Goal: Task Accomplishment & Management: Manage account settings

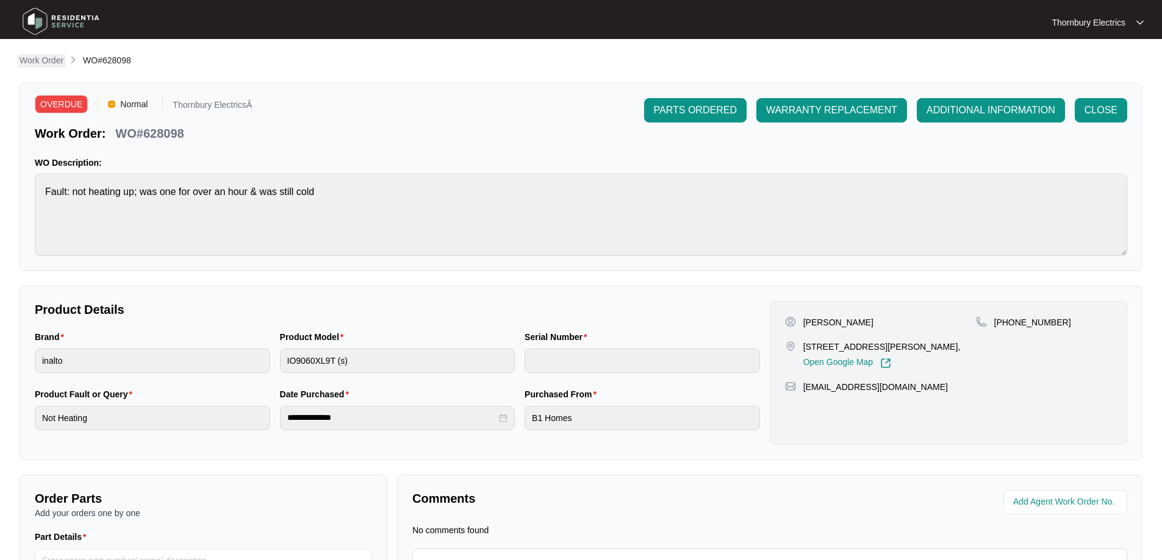
click at [43, 60] on p "Work Order" at bounding box center [42, 60] width 44 height 12
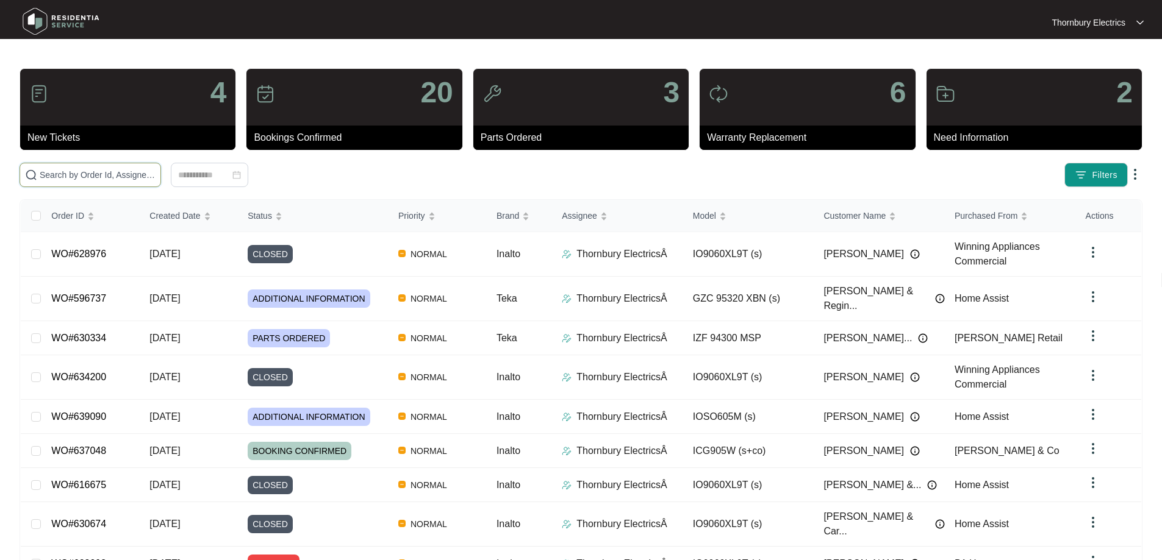
click at [156, 179] on input "text" at bounding box center [98, 174] width 116 height 13
type input "628098"
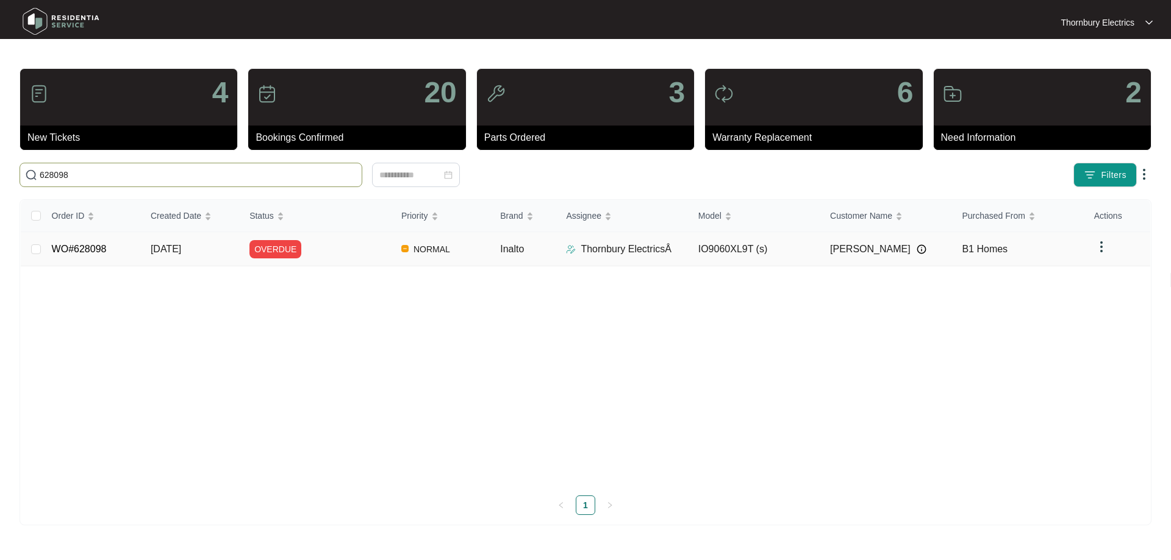
click at [756, 255] on td "IO9060XL9T (s)" at bounding box center [754, 249] width 132 height 34
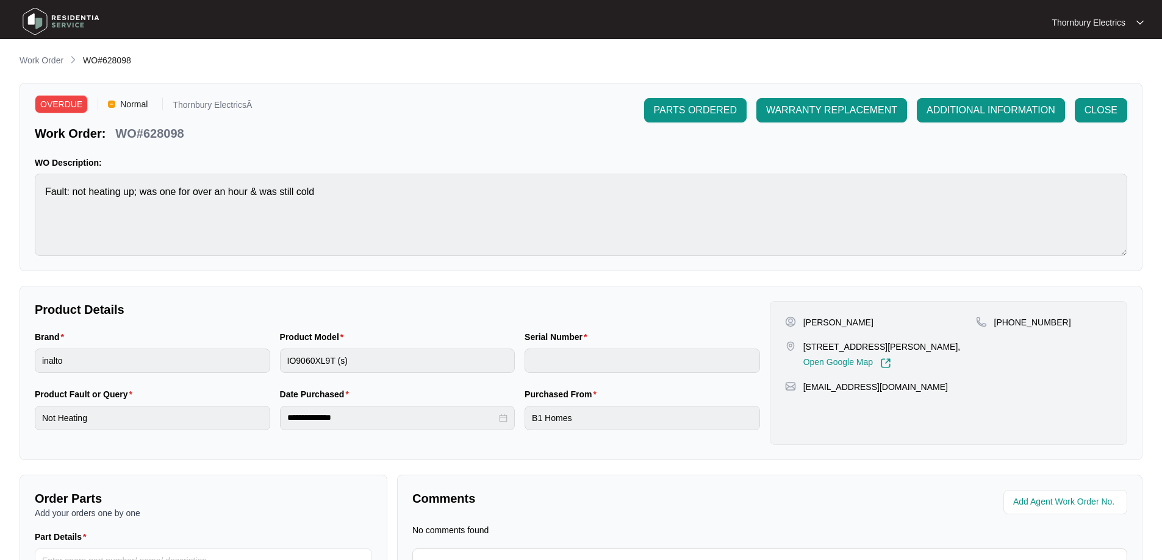
click at [1051, 151] on div "OVERDUE Normal Thornbury ElectricsÂ Work Order: WO#628098 PARTS ORDERED WARRANT…" at bounding box center [581, 177] width 1123 height 188
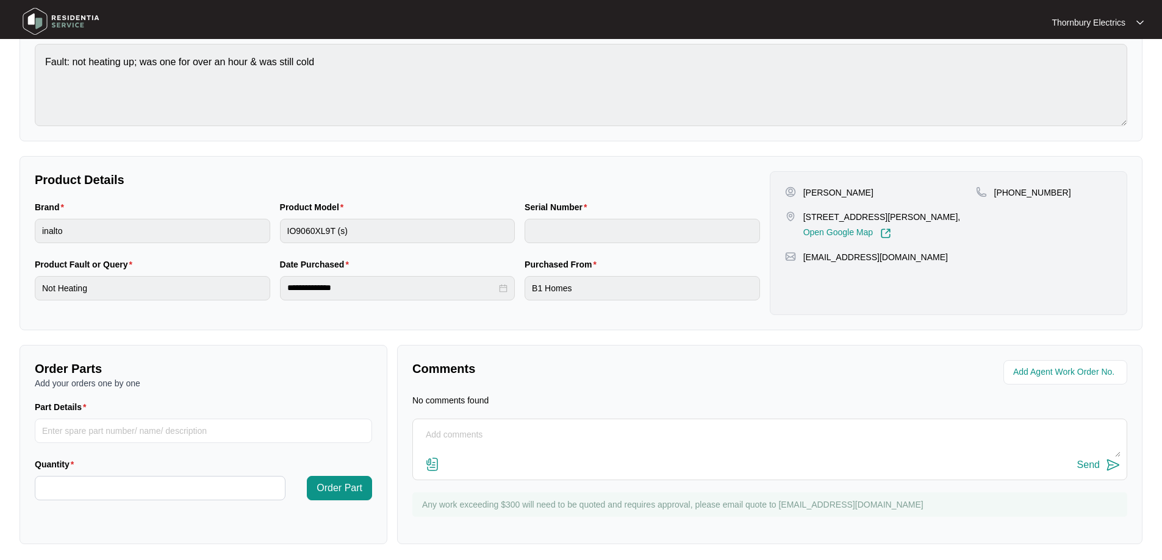
scroll to position [134, 0]
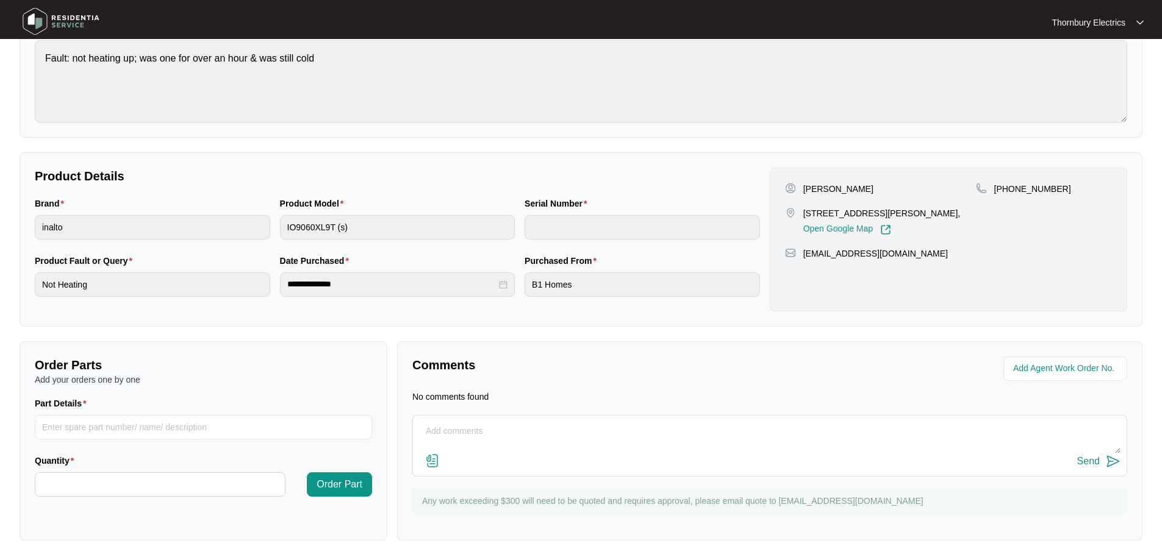
click at [472, 430] on textarea at bounding box center [769, 438] width 701 height 32
type textarea "Sched [DATE]"
click at [1094, 462] on div "Send" at bounding box center [1088, 461] width 23 height 11
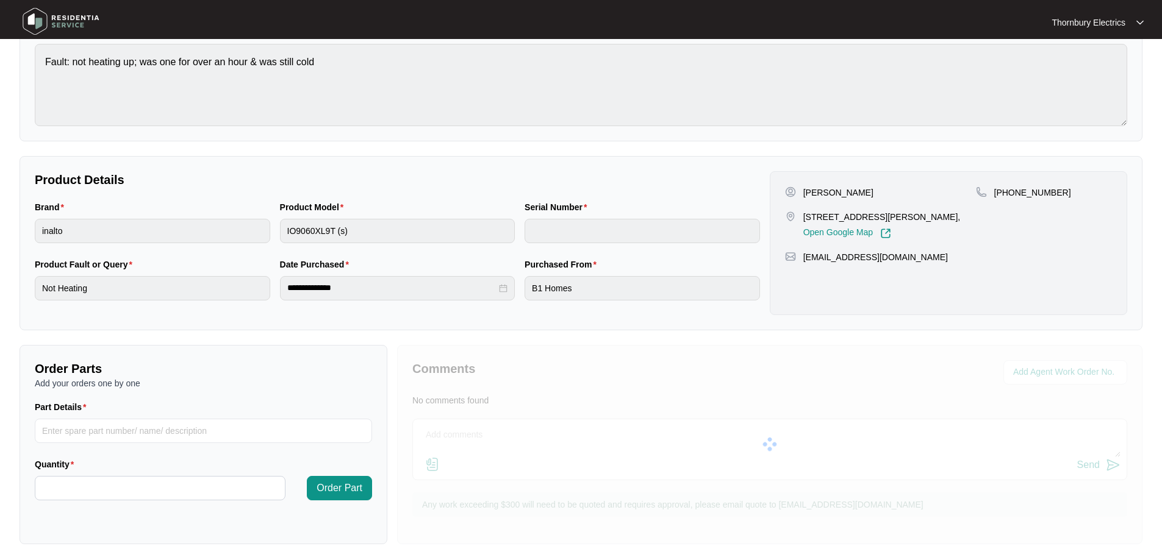
scroll to position [0, 0]
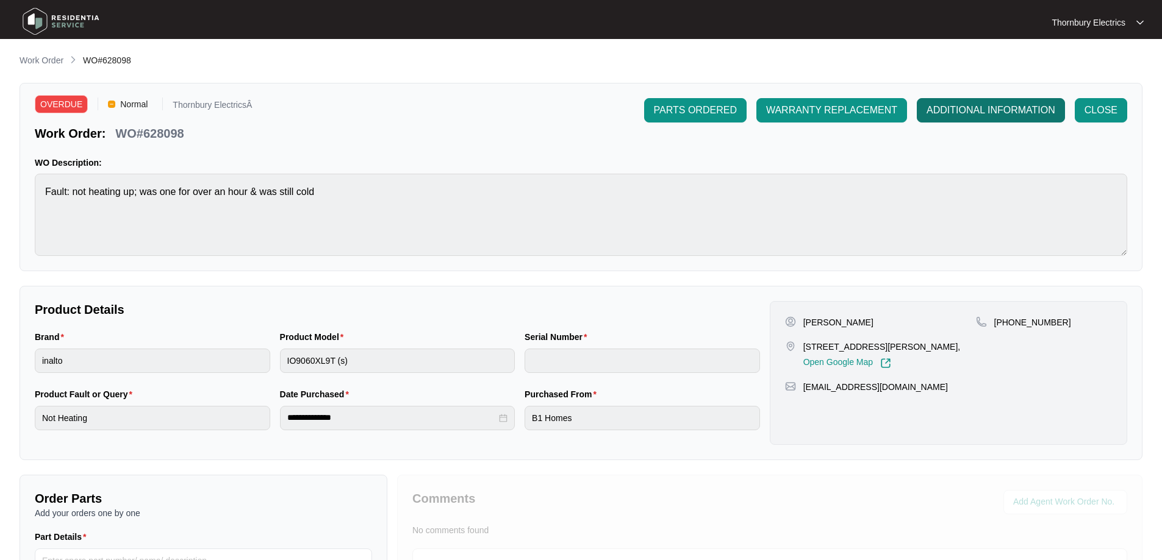
click at [959, 116] on span "ADDITIONAL INFORMATION" at bounding box center [990, 110] width 129 height 15
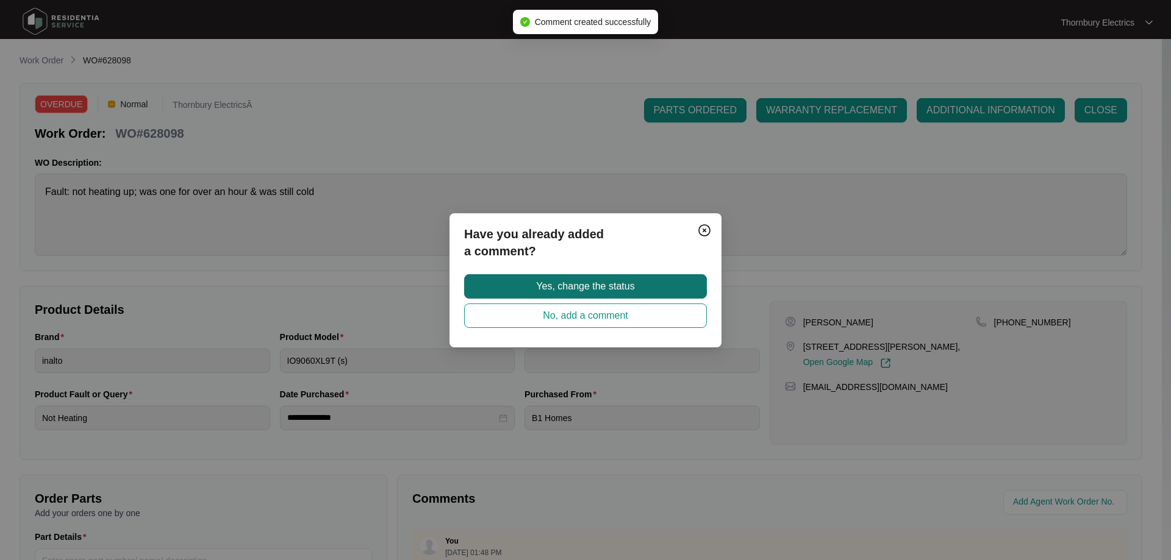
click at [615, 285] on span "Yes, change the status" at bounding box center [585, 286] width 98 height 15
